Goal: Transaction & Acquisition: Download file/media

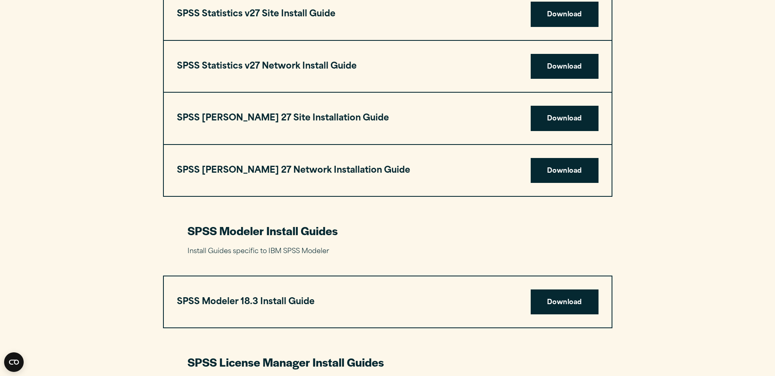
scroll to position [1348, 0]
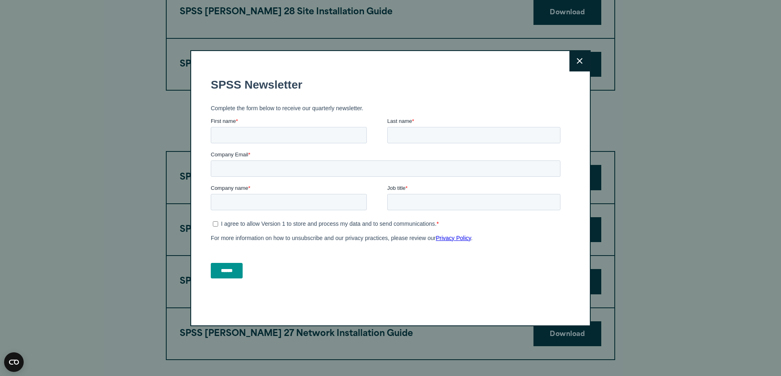
click at [582, 60] on button "Close" at bounding box center [580, 61] width 20 height 20
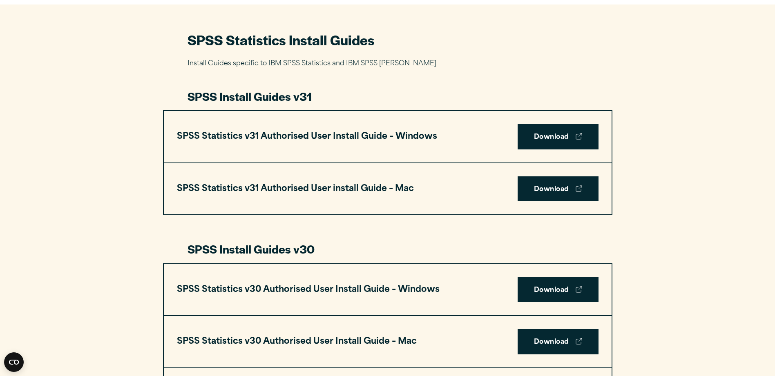
scroll to position [245, 0]
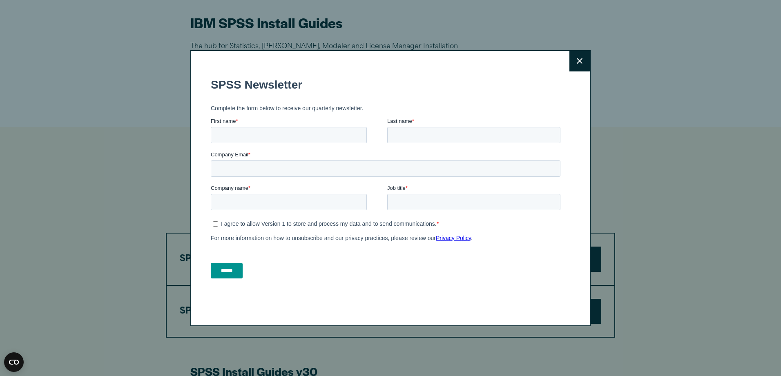
drag, startPoint x: 578, startPoint y: 63, endPoint x: 621, endPoint y: 77, distance: 45.6
click at [578, 63] on icon at bounding box center [580, 61] width 6 height 6
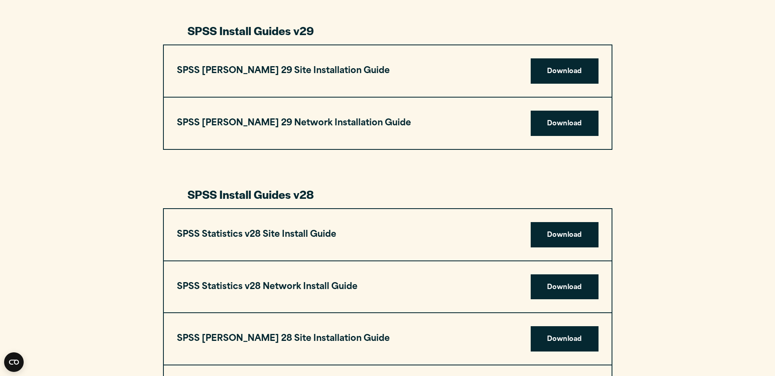
scroll to position [940, 0]
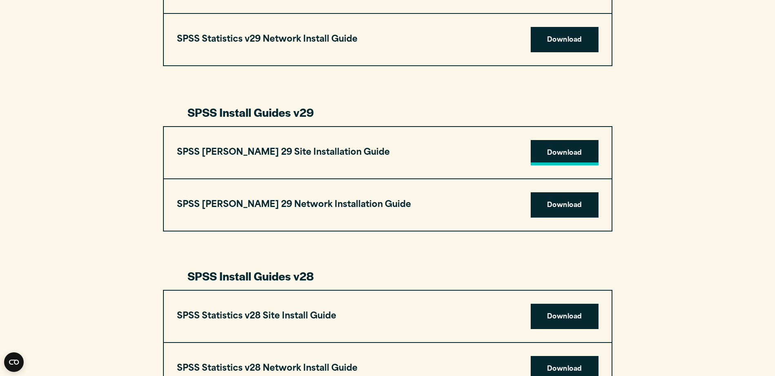
click at [558, 156] on link "Download" at bounding box center [565, 152] width 68 height 25
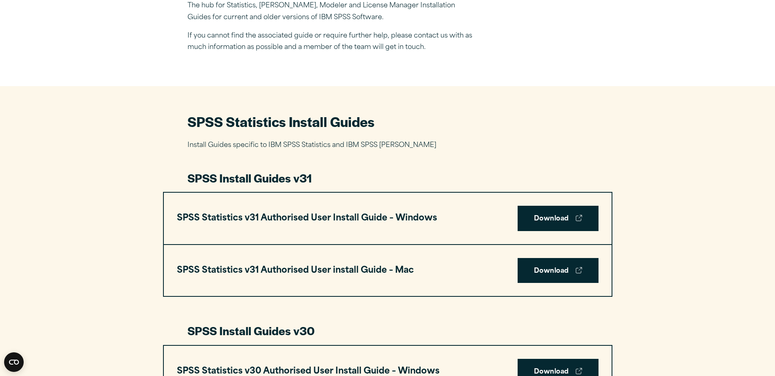
scroll to position [163, 0]
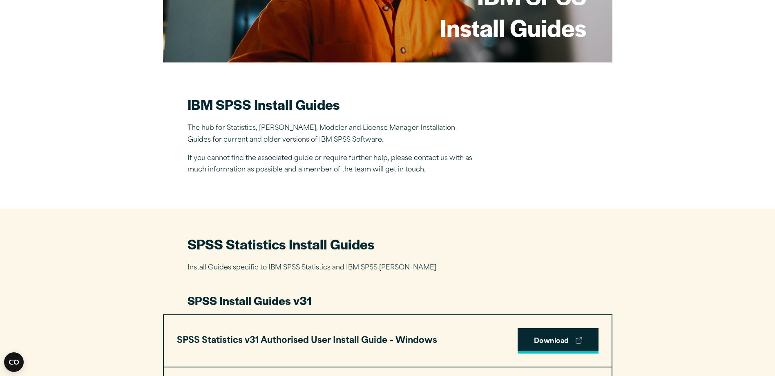
click at [575, 342] on link "Download" at bounding box center [558, 340] width 81 height 25
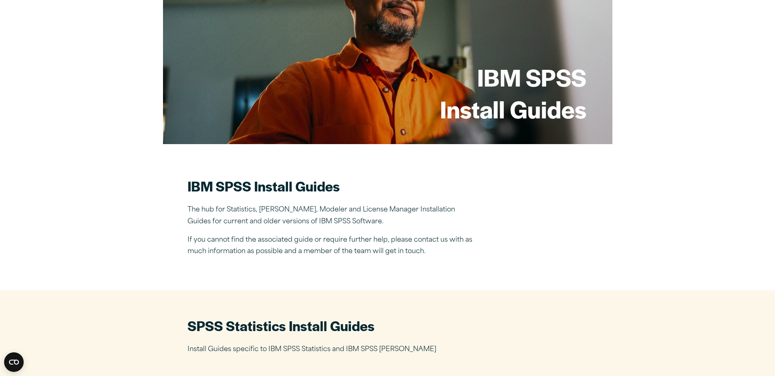
scroll to position [0, 0]
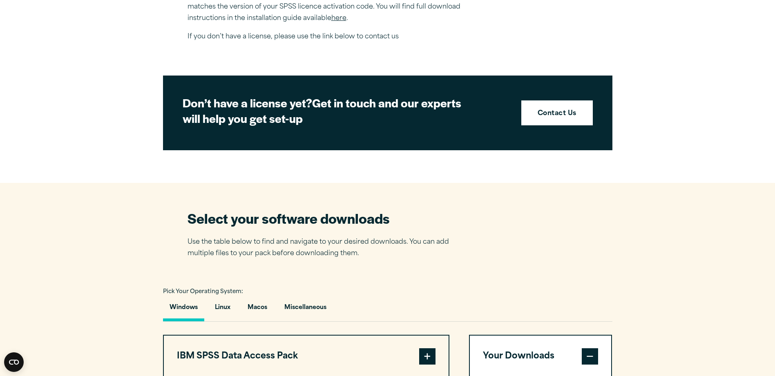
scroll to position [490, 0]
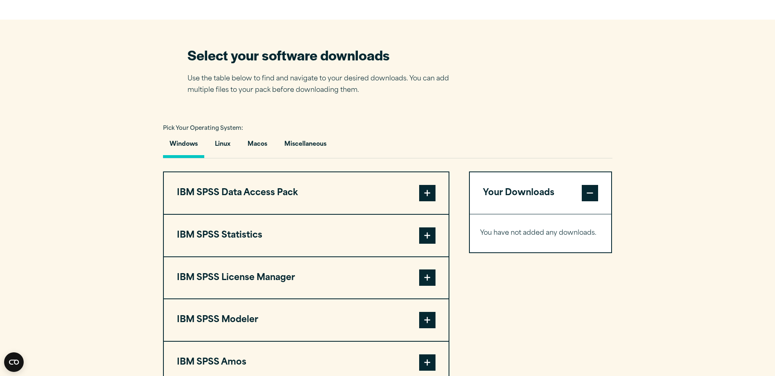
click at [181, 141] on button "Windows" at bounding box center [183, 146] width 41 height 23
click at [427, 235] on span at bounding box center [427, 236] width 16 height 16
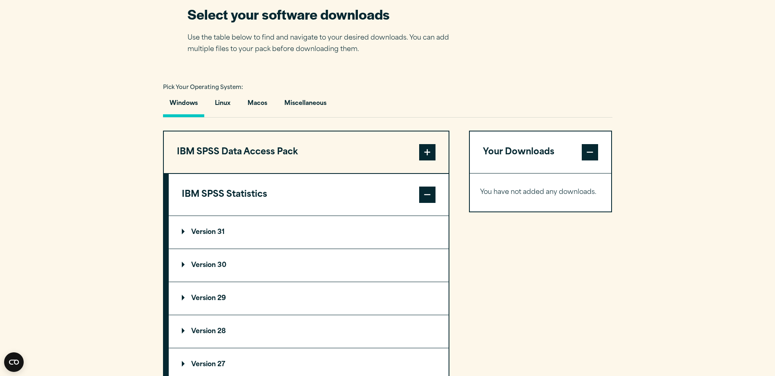
scroll to position [572, 0]
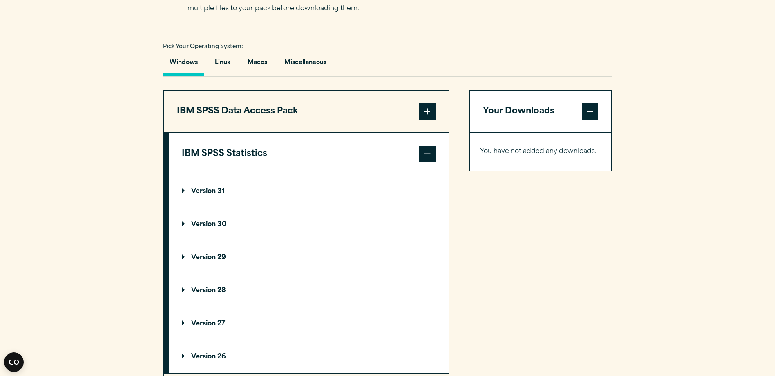
click at [180, 258] on summary "Version 29" at bounding box center [309, 257] width 280 height 33
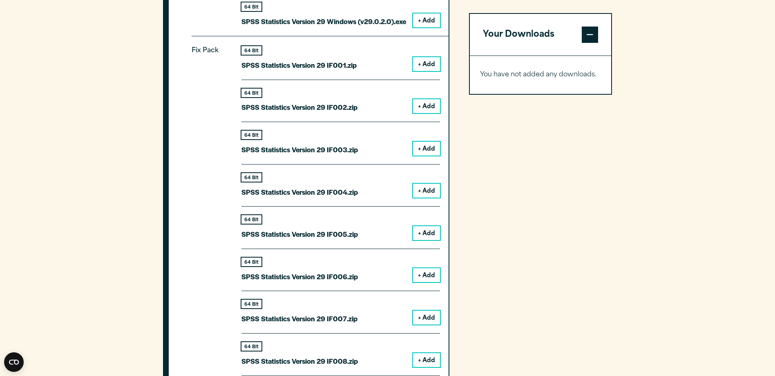
scroll to position [776, 0]
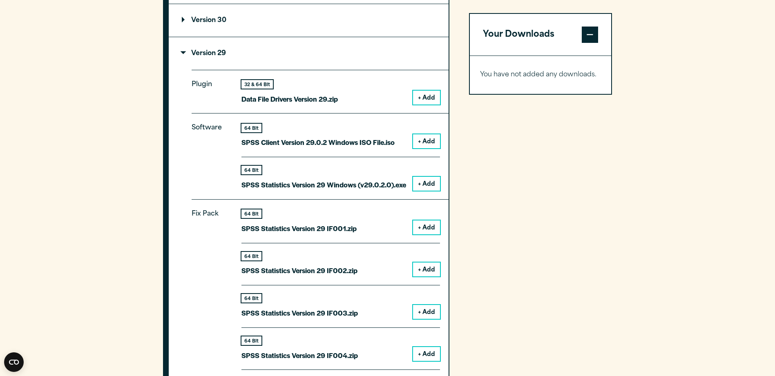
click at [420, 183] on button "+ Add" at bounding box center [426, 184] width 27 height 14
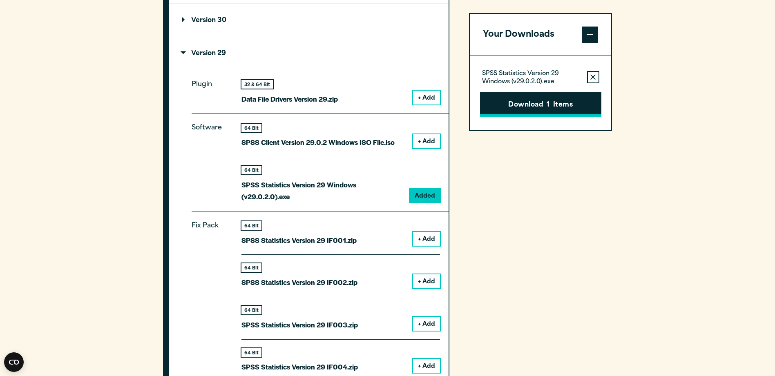
click at [529, 104] on button "Download 1 Items" at bounding box center [540, 104] width 121 height 25
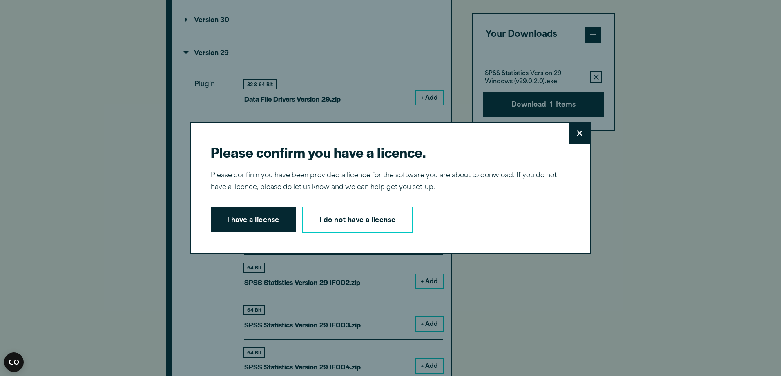
click at [577, 134] on icon at bounding box center [580, 133] width 6 height 6
